Goal: Transaction & Acquisition: Purchase product/service

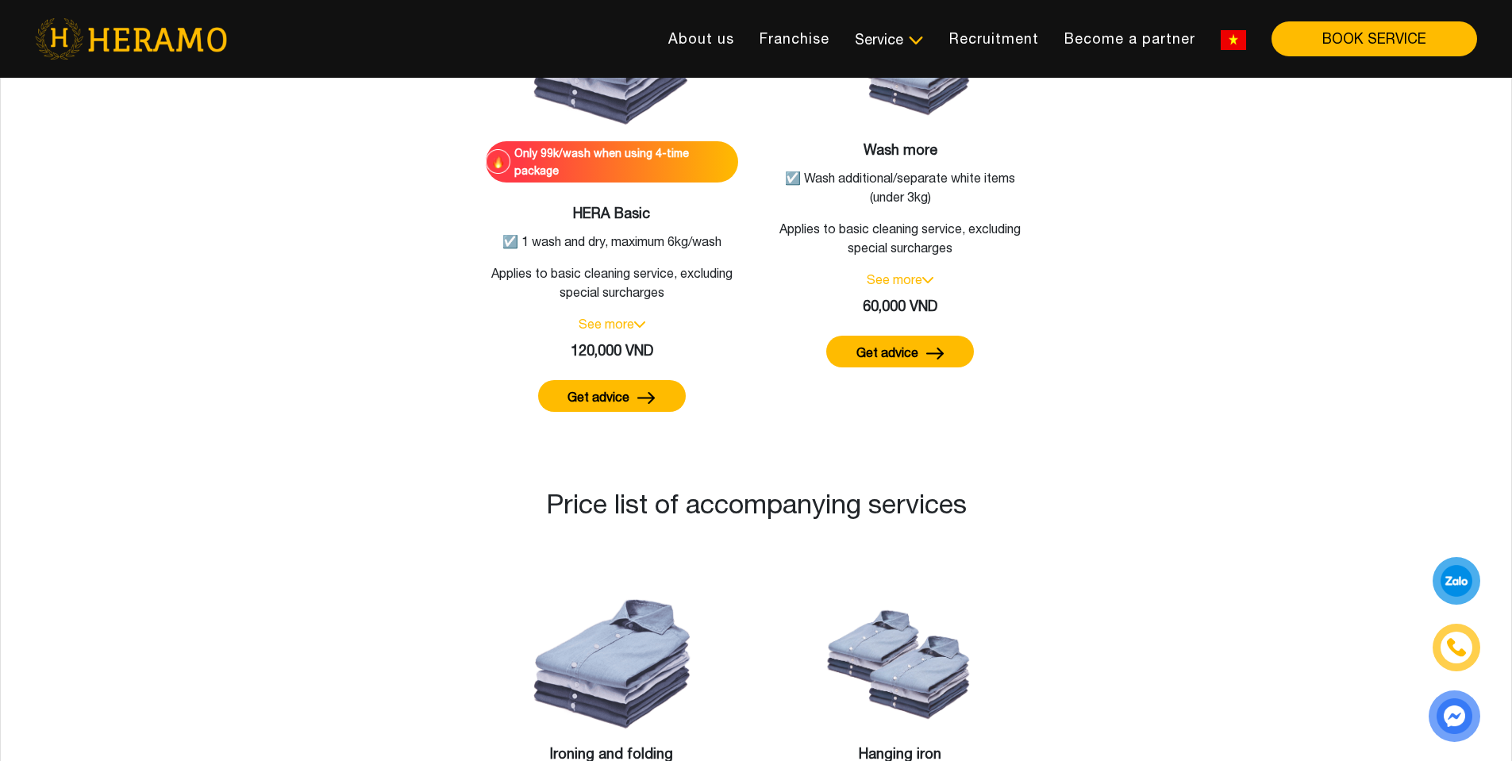
scroll to position [1075, 0]
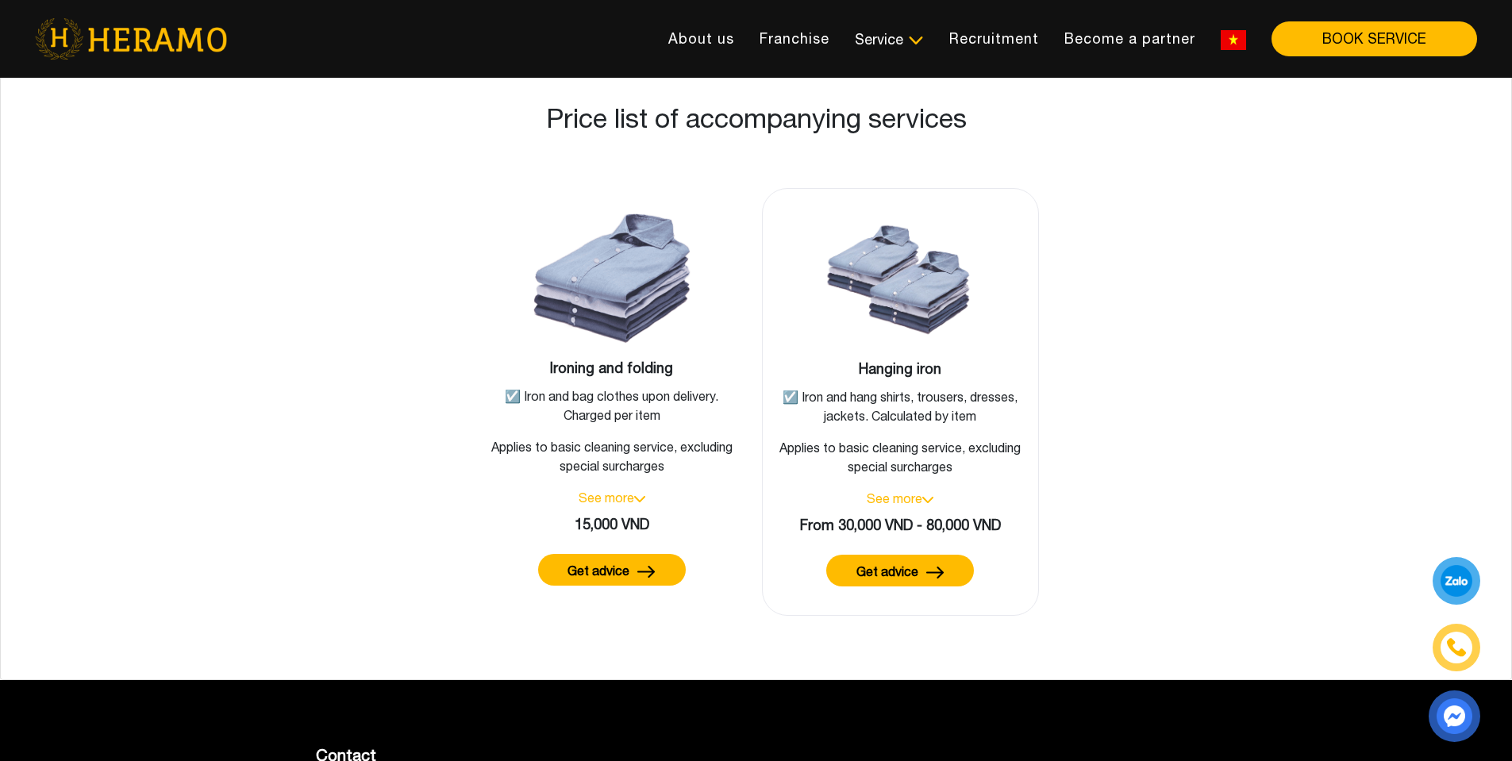
click at [932, 497] on img at bounding box center [927, 500] width 11 height 6
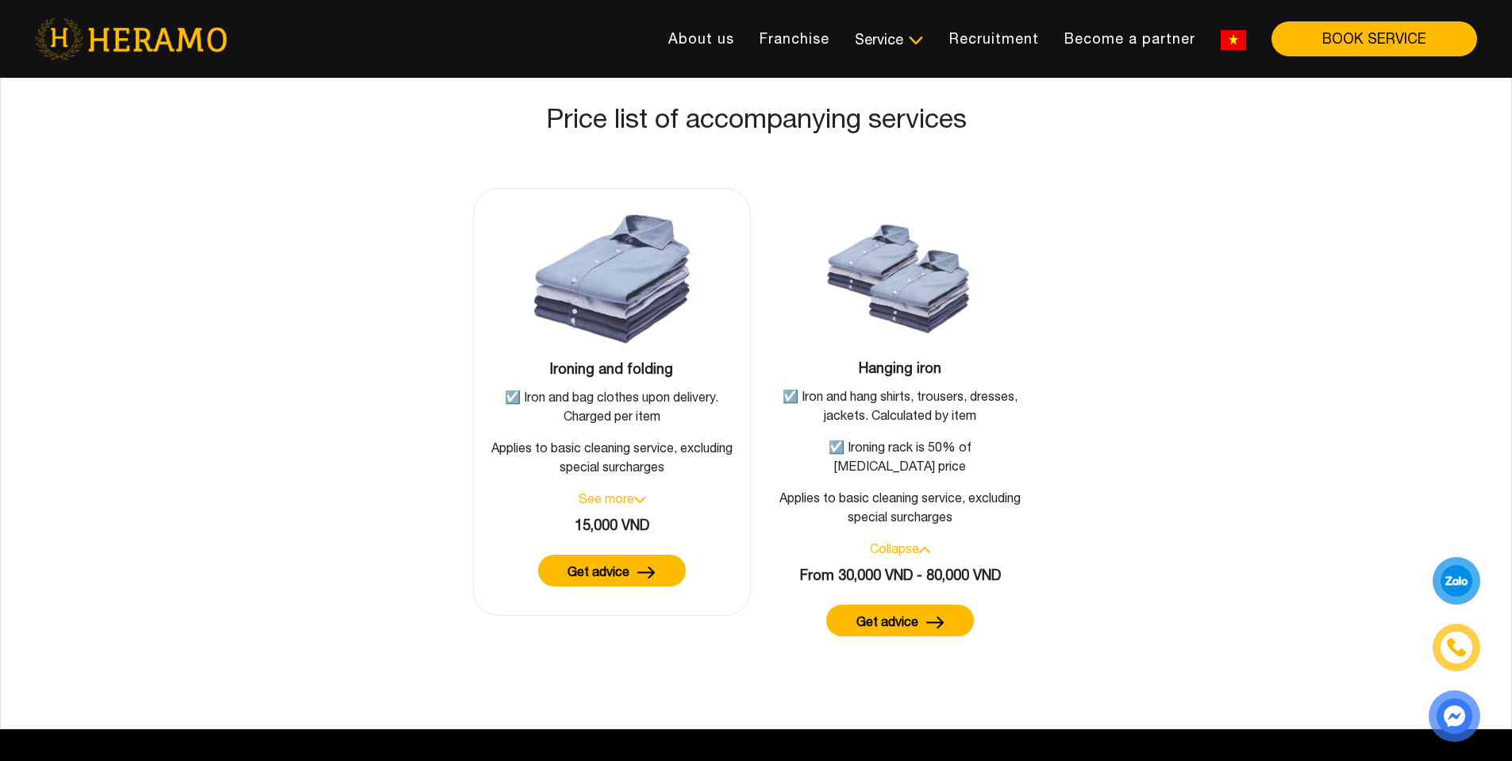
click at [626, 491] on font "See more" at bounding box center [607, 498] width 56 height 14
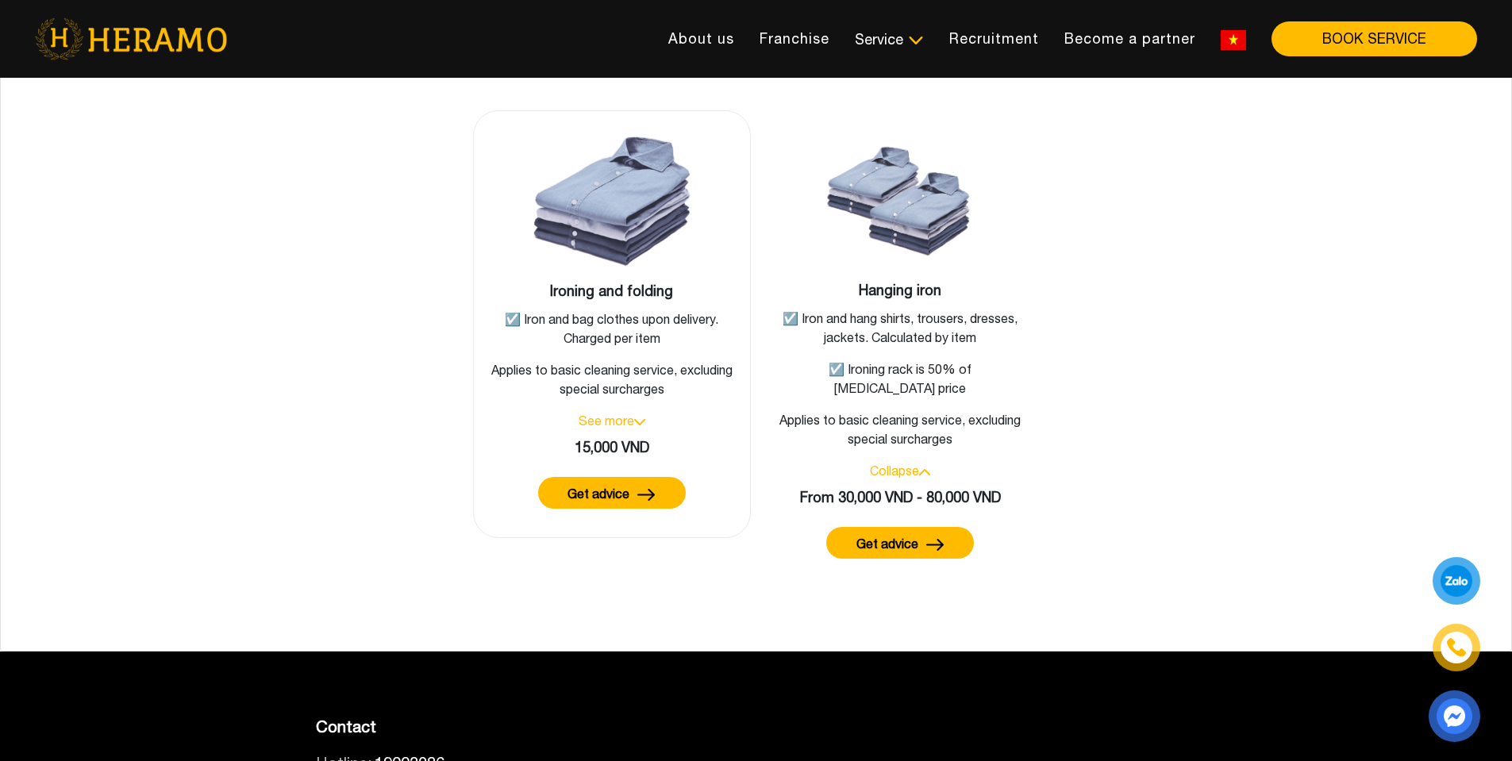
scroll to position [1186, 0]
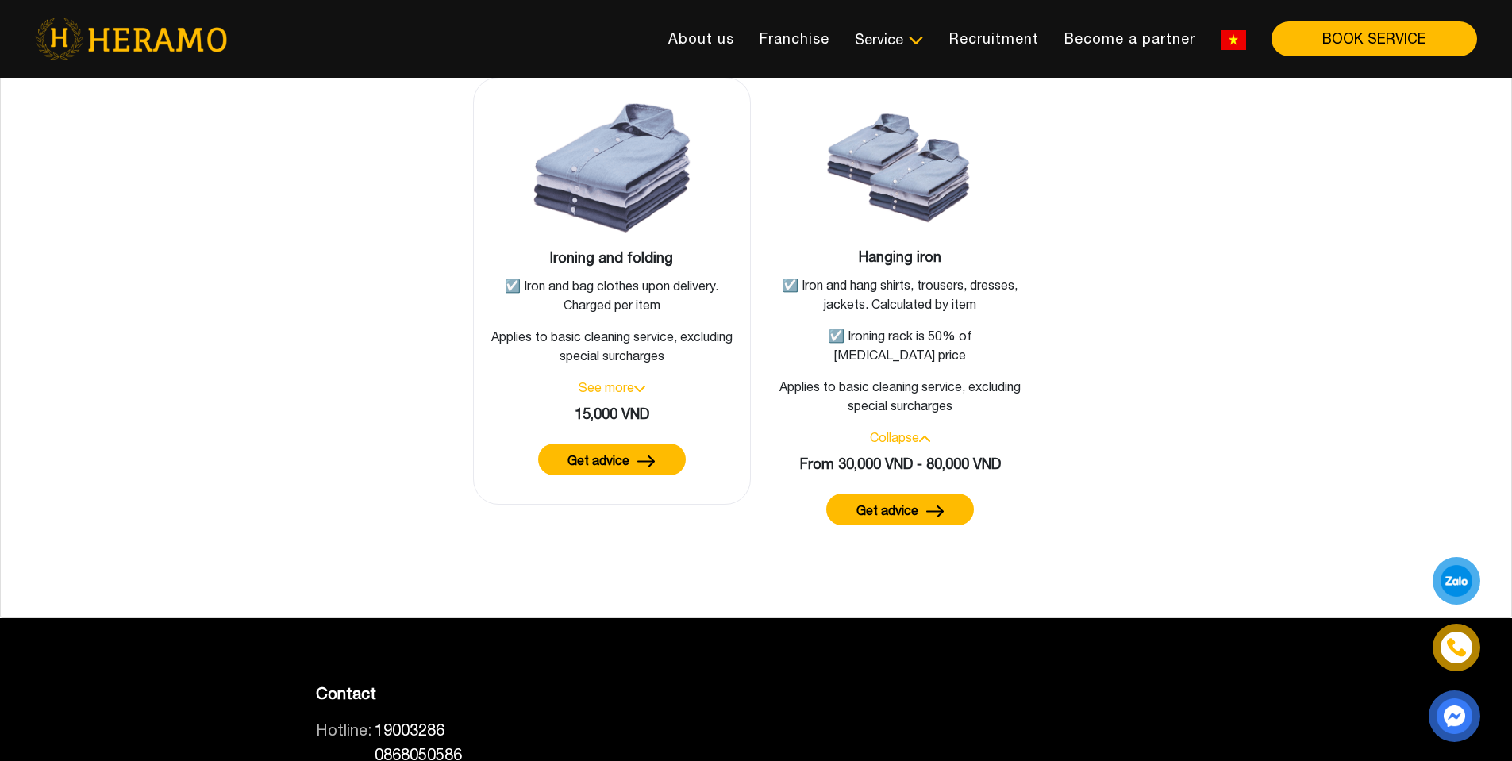
click at [646, 378] on div "See more" at bounding box center [612, 387] width 251 height 19
click at [634, 386] on img at bounding box center [639, 389] width 11 height 6
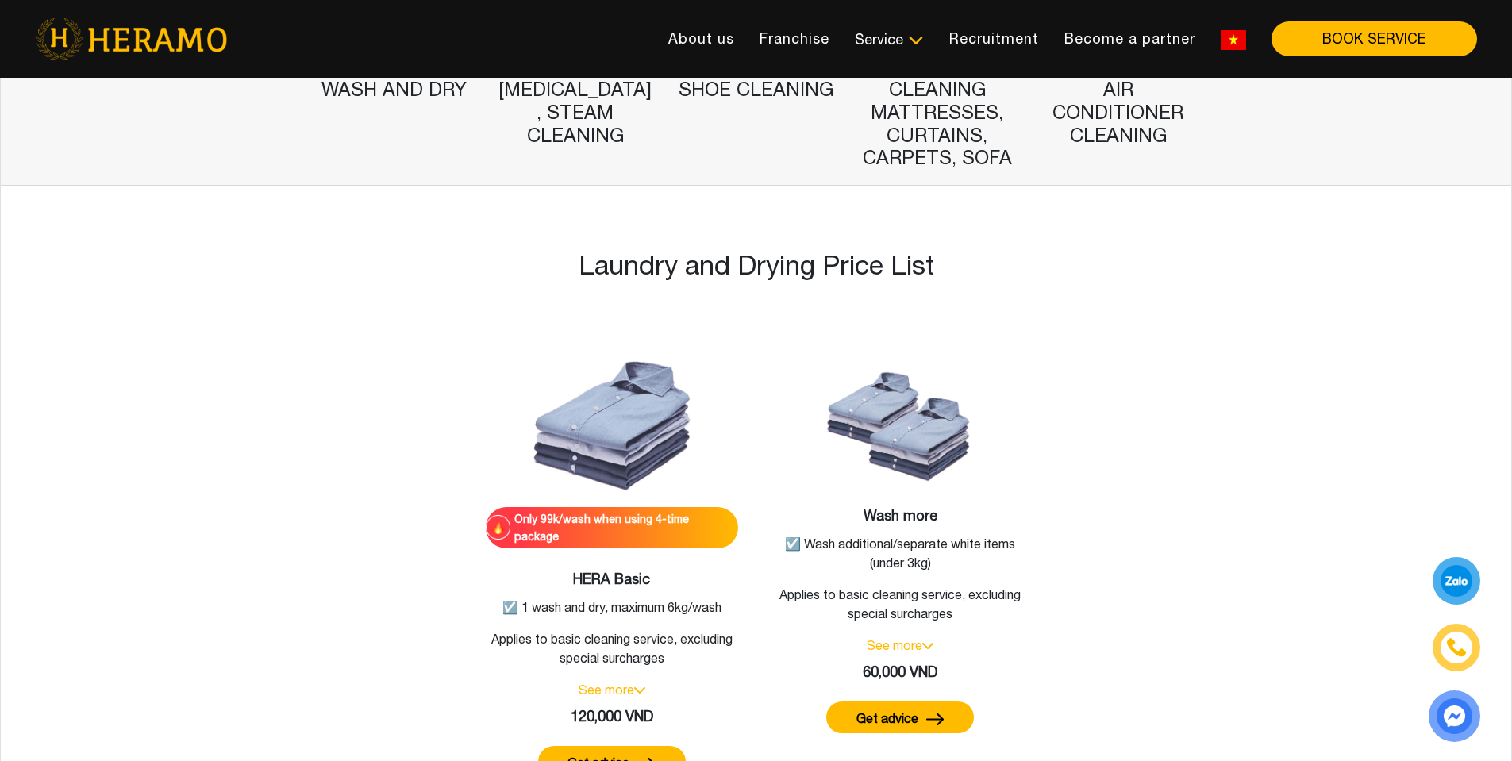
scroll to position [518, 0]
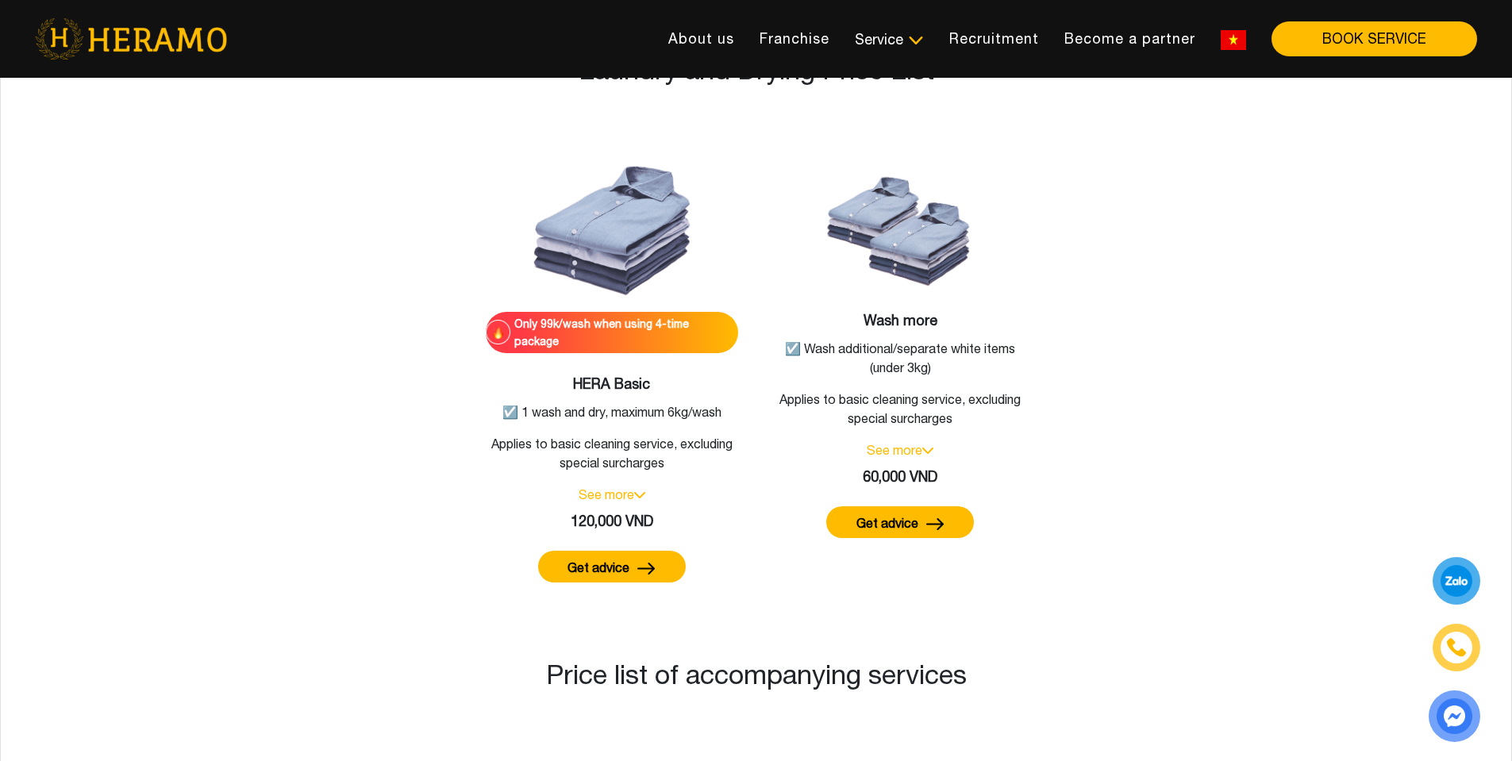
click at [1230, 42] on img at bounding box center [1233, 40] width 25 height 20
click at [1187, 44] on img at bounding box center [1195, 40] width 25 height 20
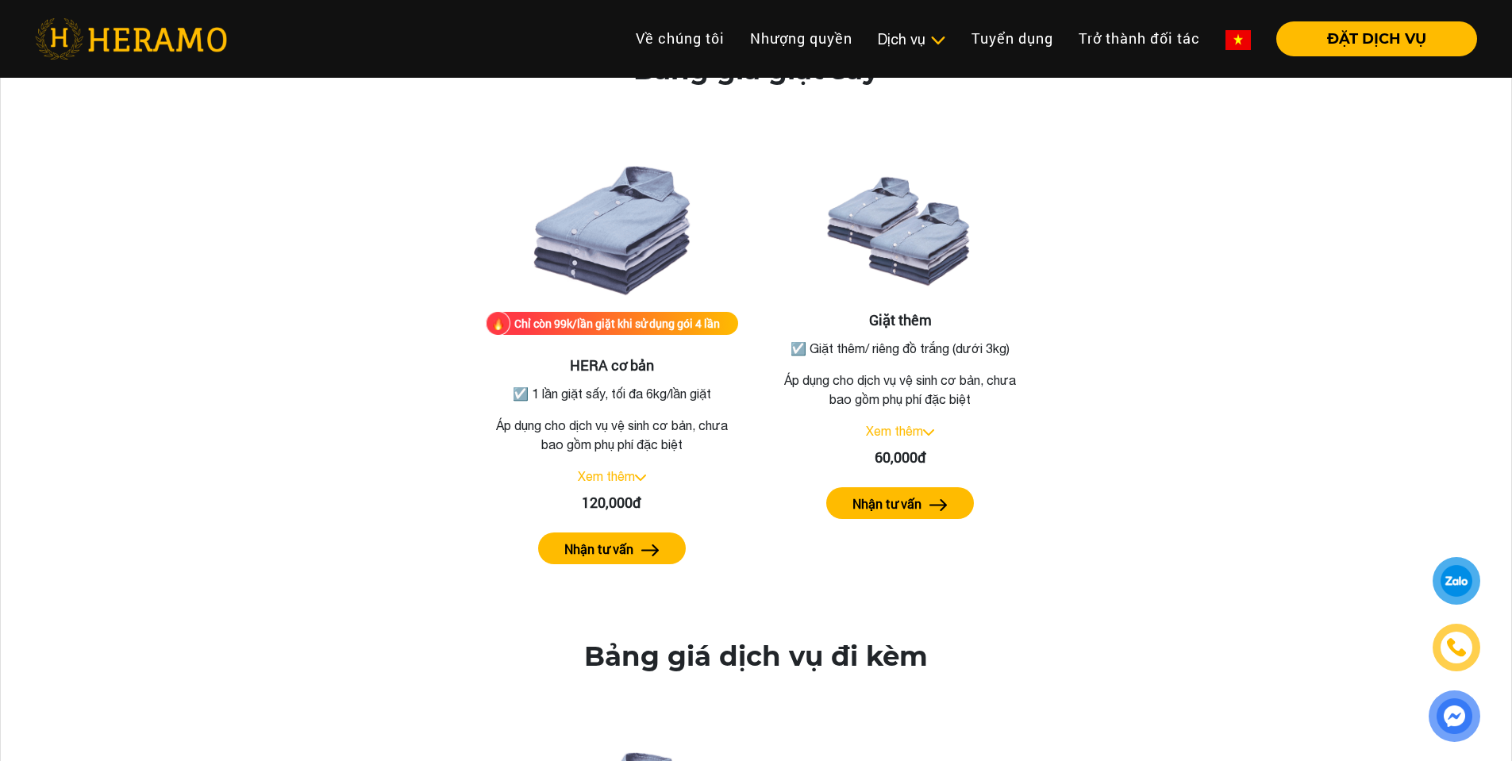
click at [1222, 110] on div "Bảng giá giặt sấy Chỉ còn 99k/lần giặt khi sử dụng gói 4 lần HERA cơ bản ☑️ 1 l…" at bounding box center [755, 323] width 1453 height 538
click at [622, 474] on link "Xem thêm" at bounding box center [606, 477] width 57 height 14
click at [1227, 43] on img at bounding box center [1237, 40] width 25 height 20
click at [1173, 41] on img at bounding box center [1179, 40] width 25 height 20
click at [1240, 41] on img at bounding box center [1237, 40] width 25 height 20
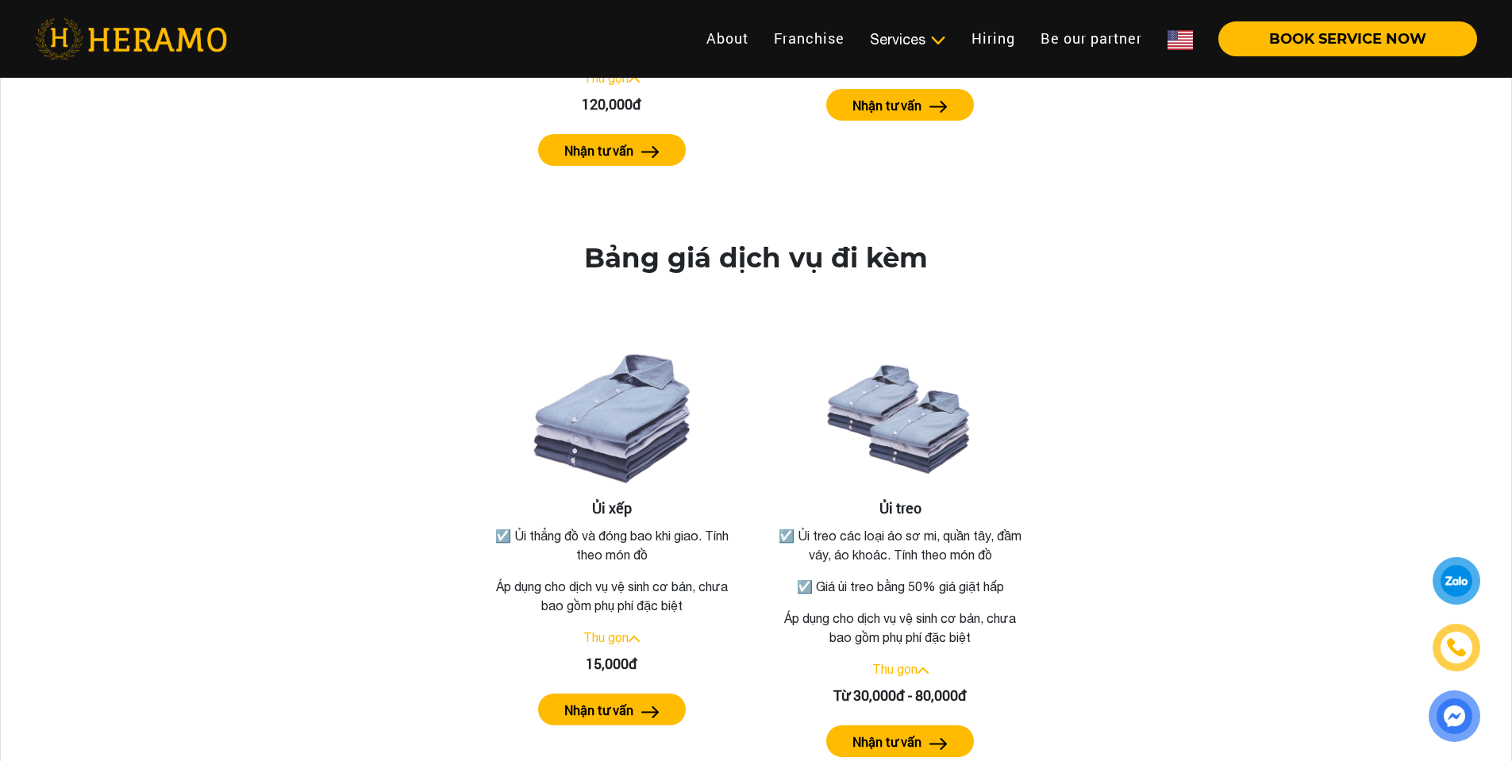
scroll to position [544, 0]
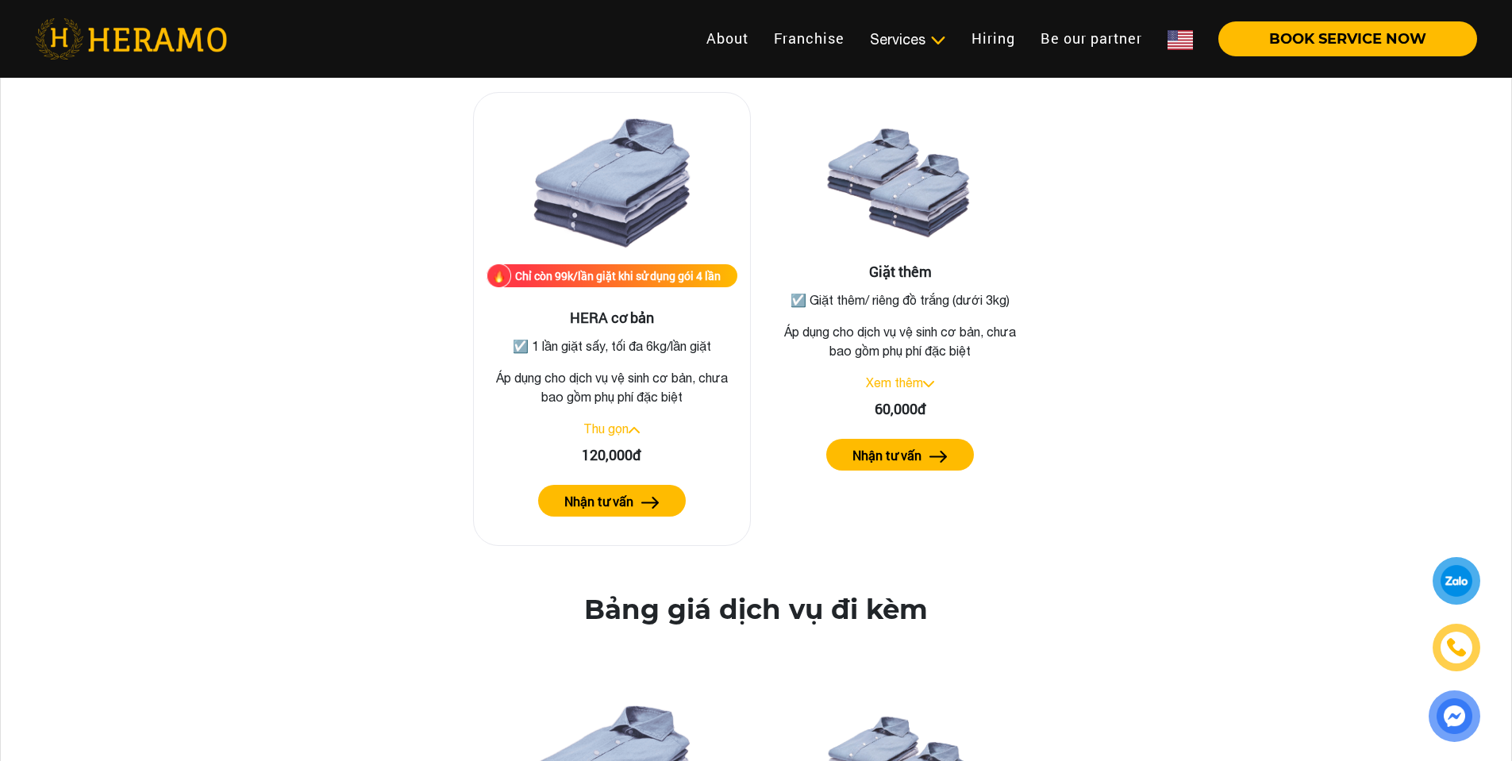
click at [649, 283] on div "Chỉ còn 99k/lần giặt khi sử dụng gói 4 lần" at bounding box center [618, 275] width 206 height 17
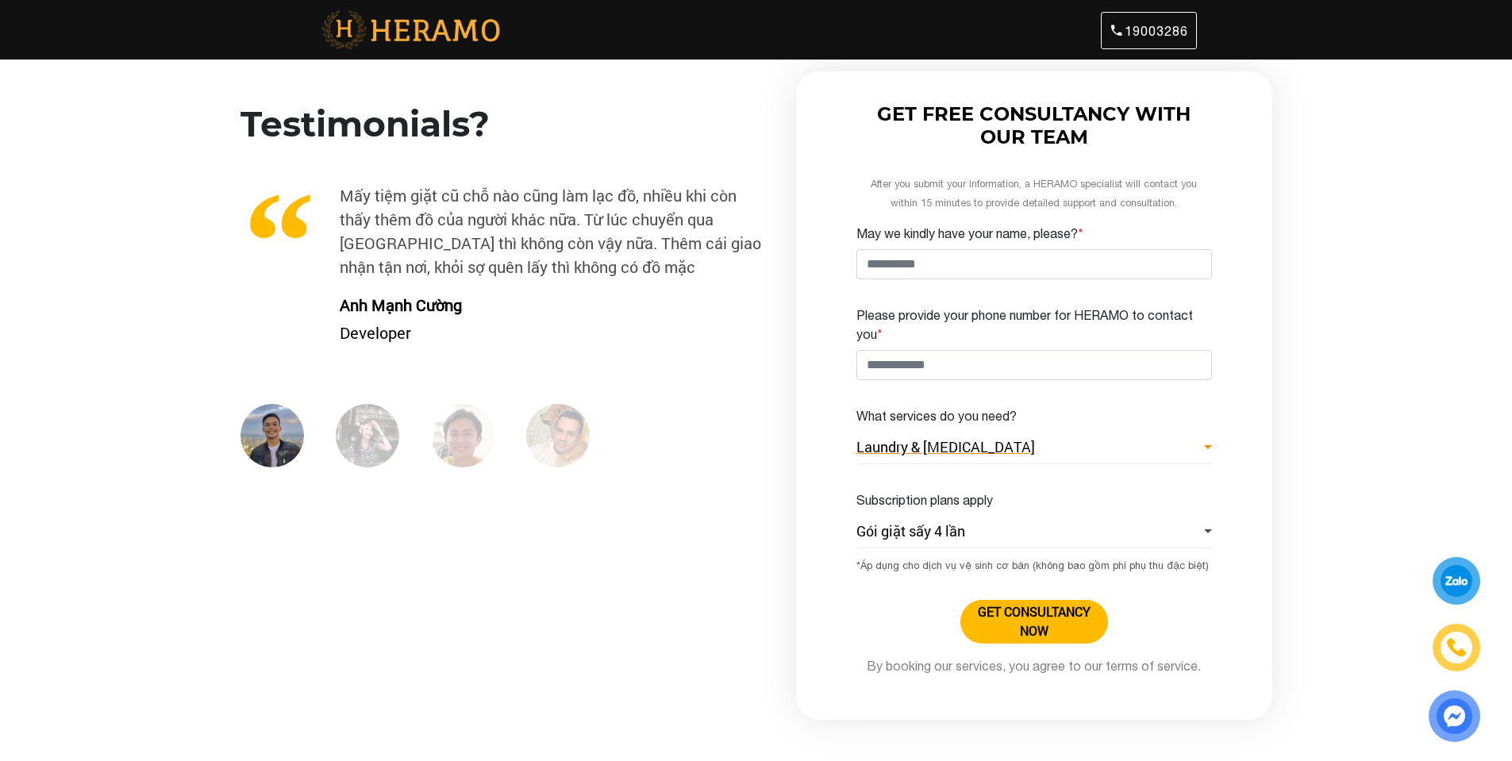
click at [1044, 444] on link "Laundry & [MEDICAL_DATA]" at bounding box center [1034, 448] width 356 height 33
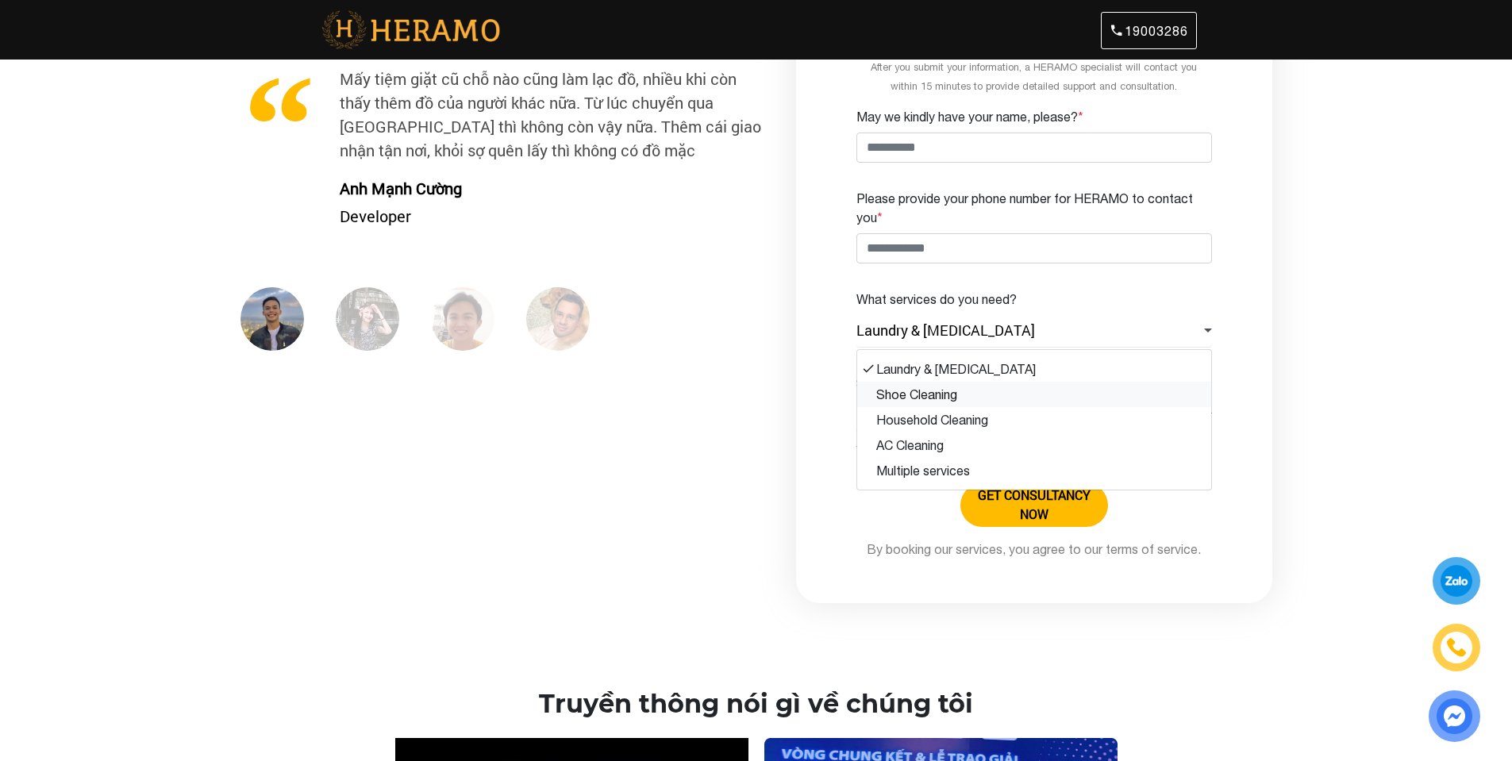
scroll to position [128, 0]
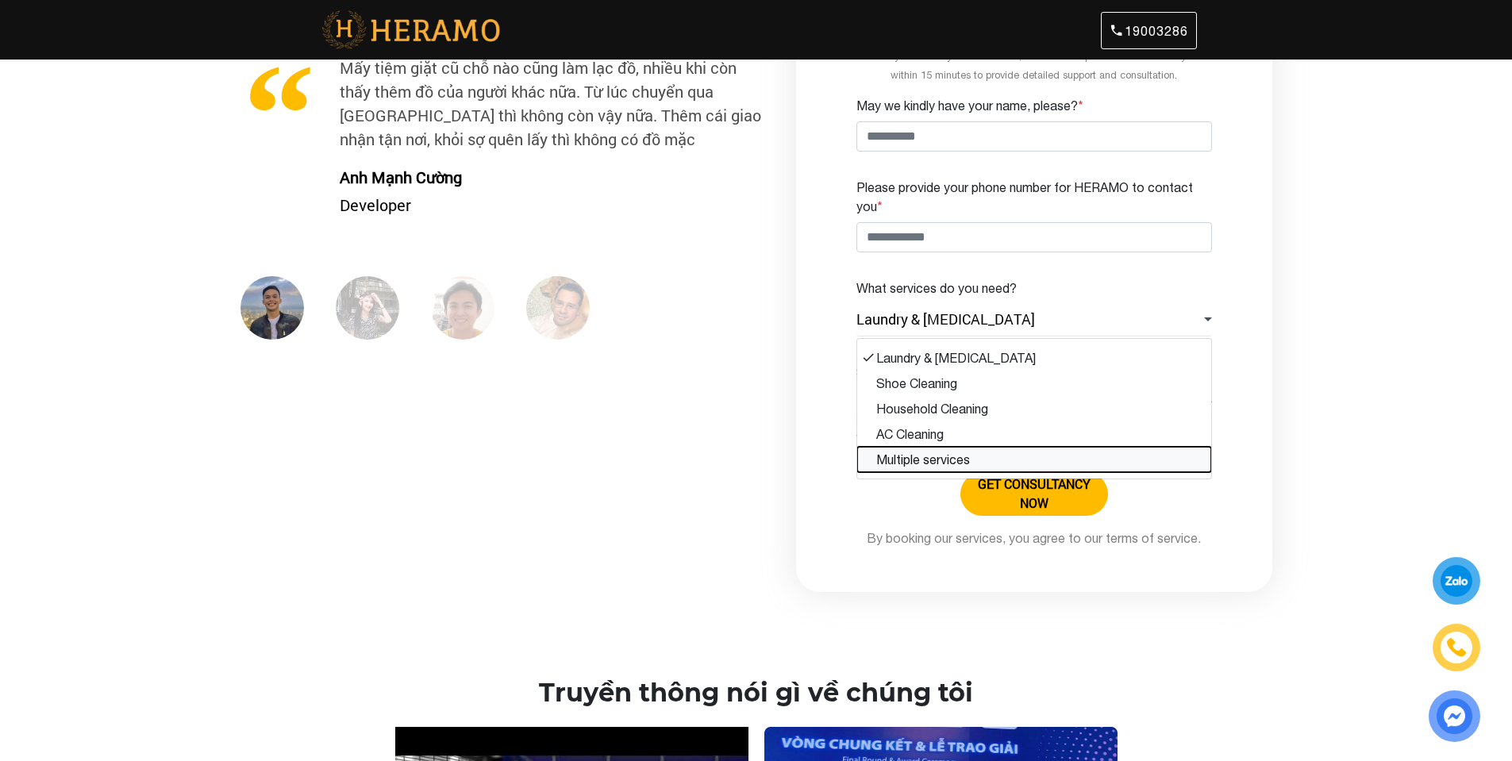
click at [1017, 460] on button "Multiple services" at bounding box center [1034, 459] width 354 height 25
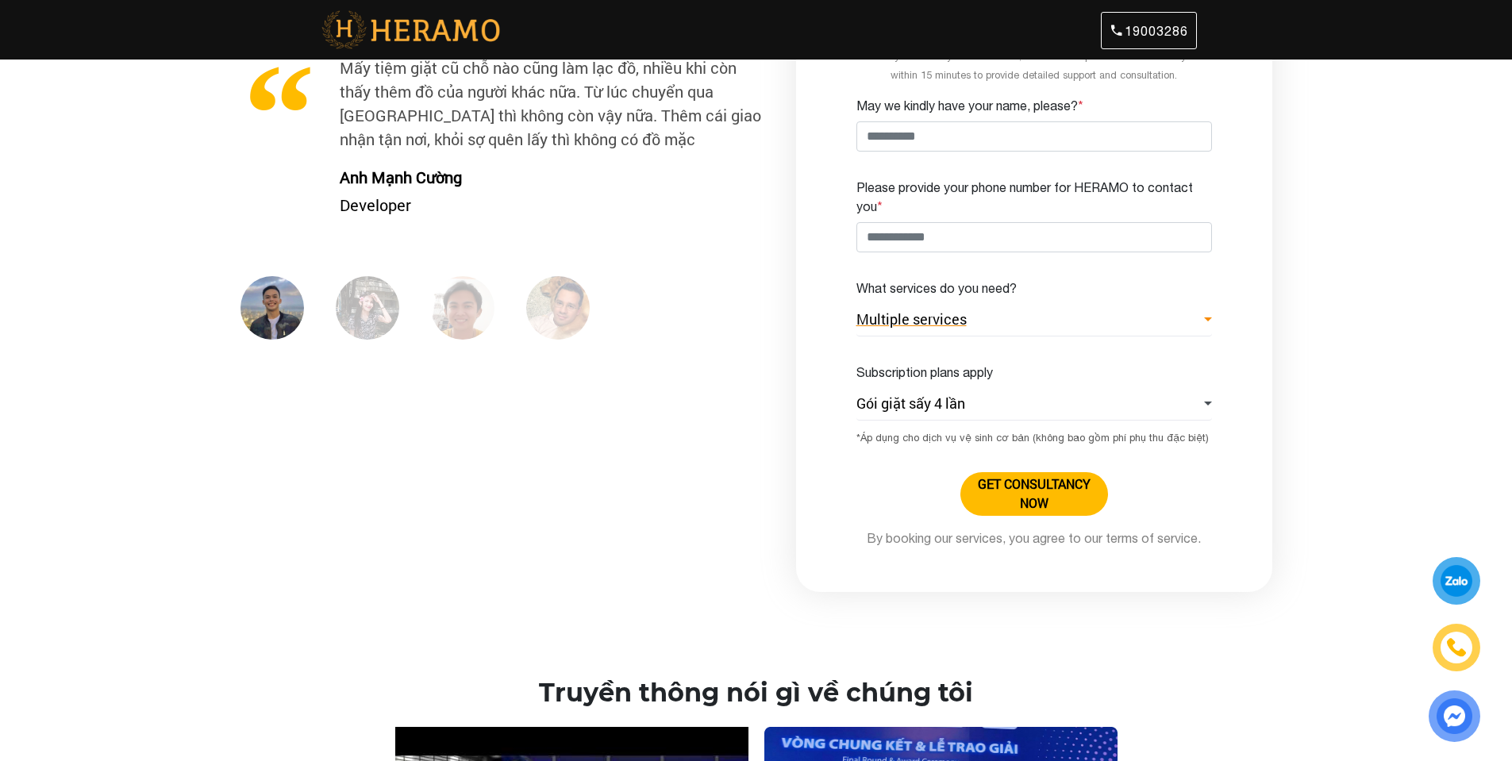
click at [1029, 321] on link "Multiple services" at bounding box center [1034, 320] width 356 height 33
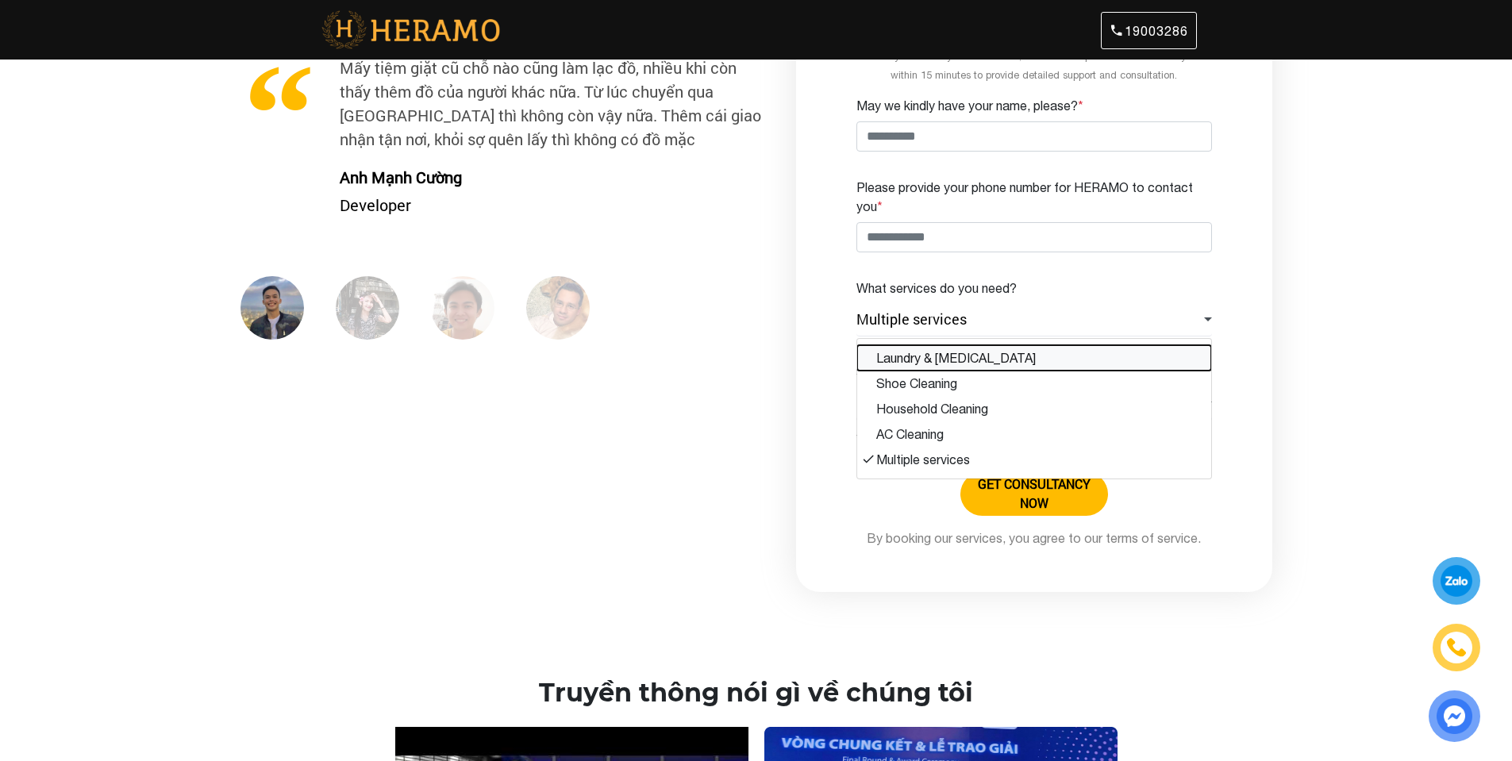
click at [1006, 350] on button "Laundry & [MEDICAL_DATA]" at bounding box center [1034, 357] width 354 height 25
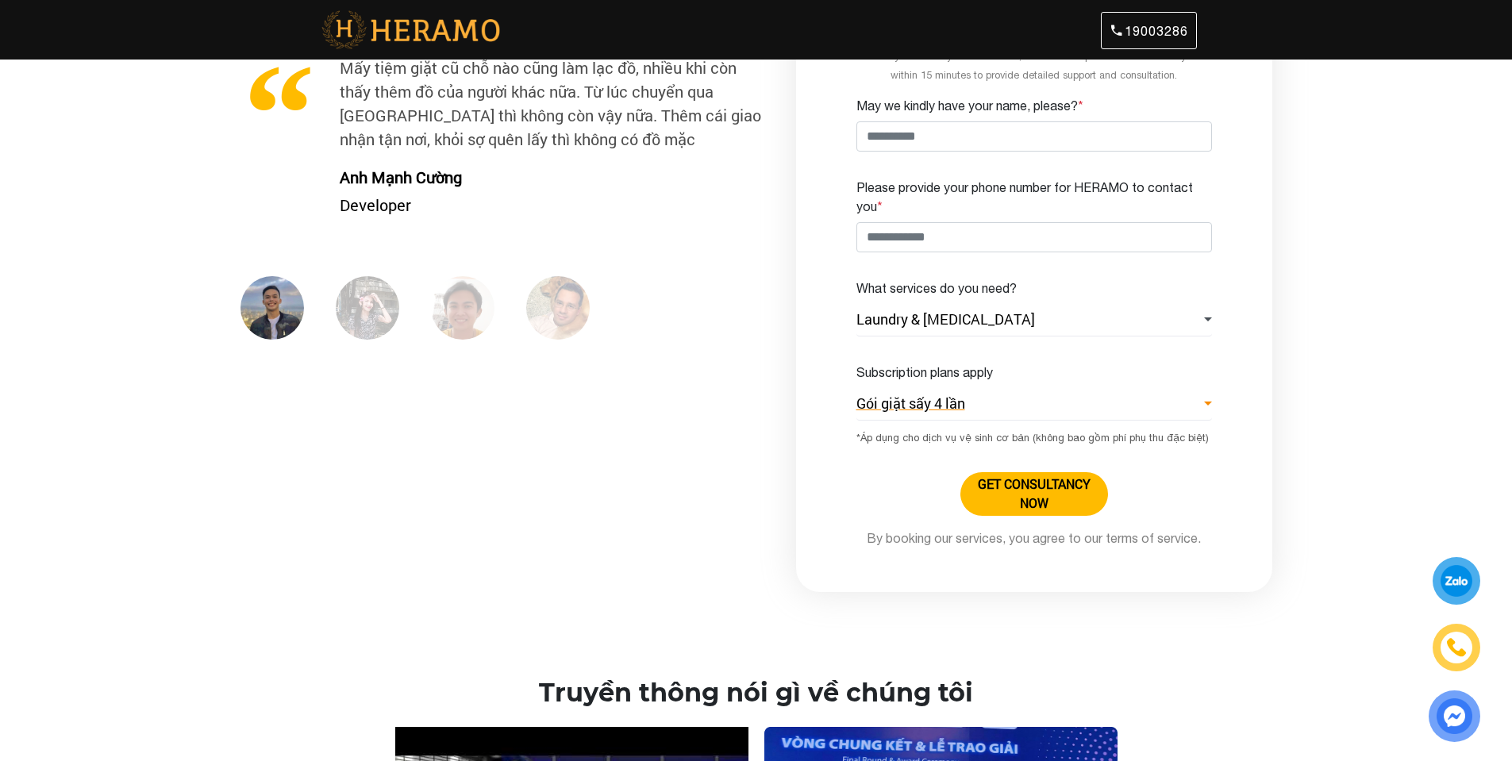
click at [1032, 416] on link "Gói giặt sấy 4 lần" at bounding box center [1034, 404] width 356 height 33
click at [1003, 444] on button "Gói giặt sấy 4 lần" at bounding box center [1034, 441] width 354 height 25
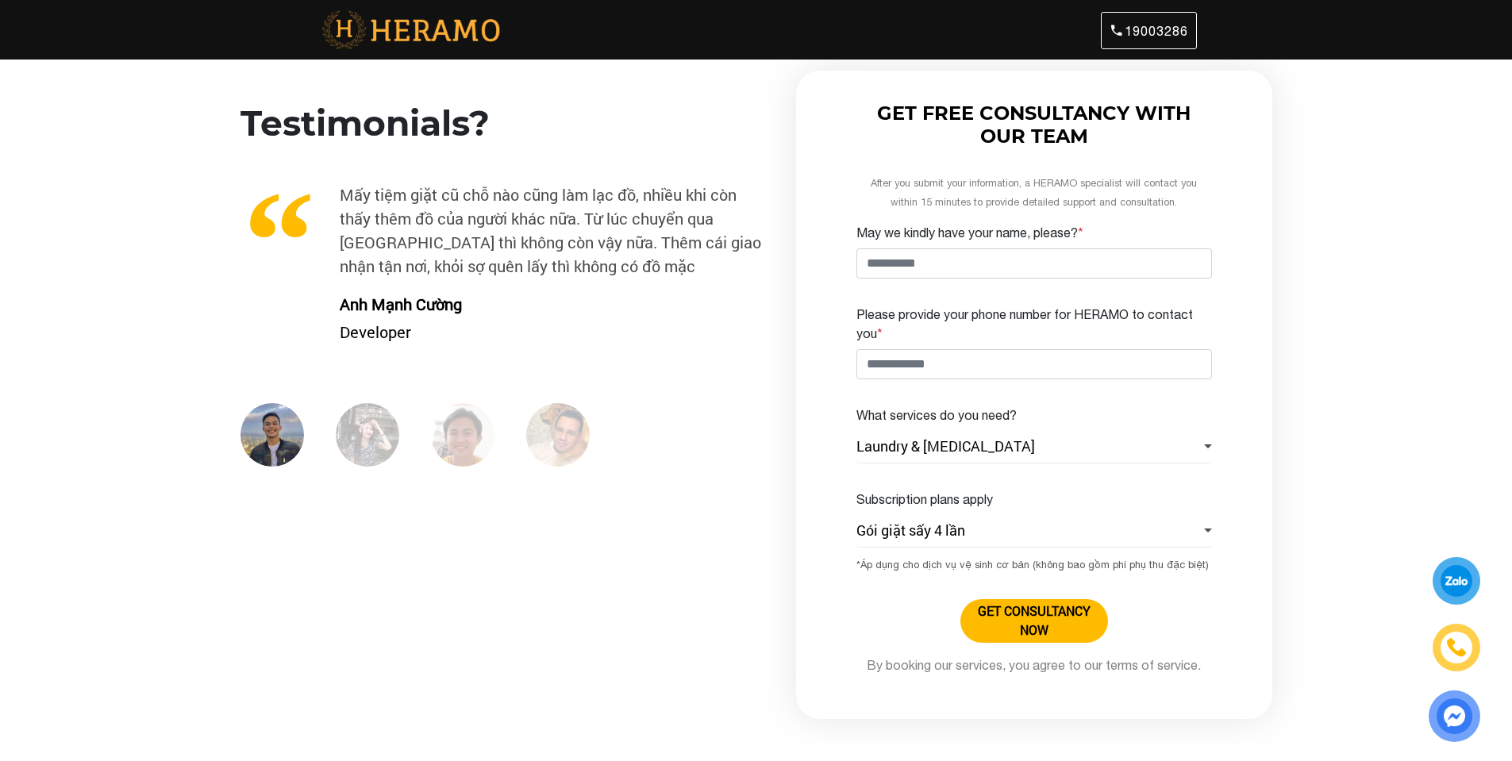
scroll to position [0, 0]
